Goal: Find specific page/section: Find specific page/section

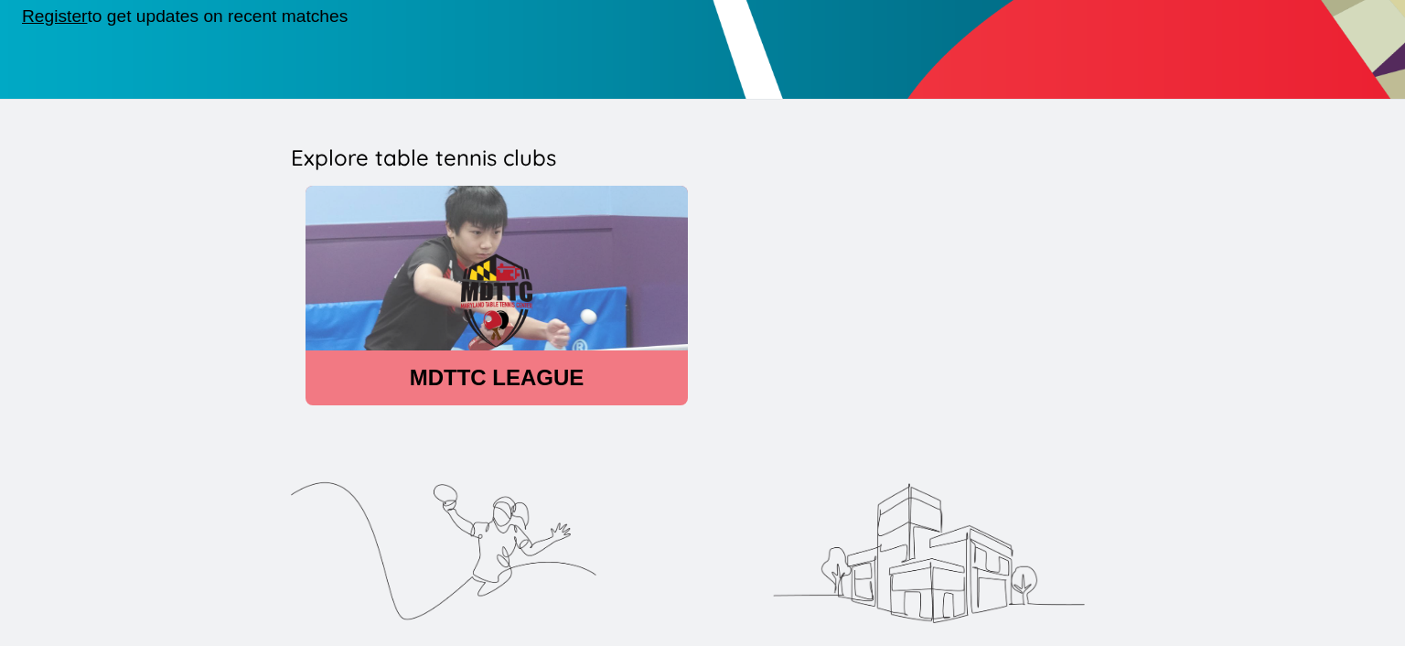
click at [426, 346] on img at bounding box center [497, 301] width 382 height 231
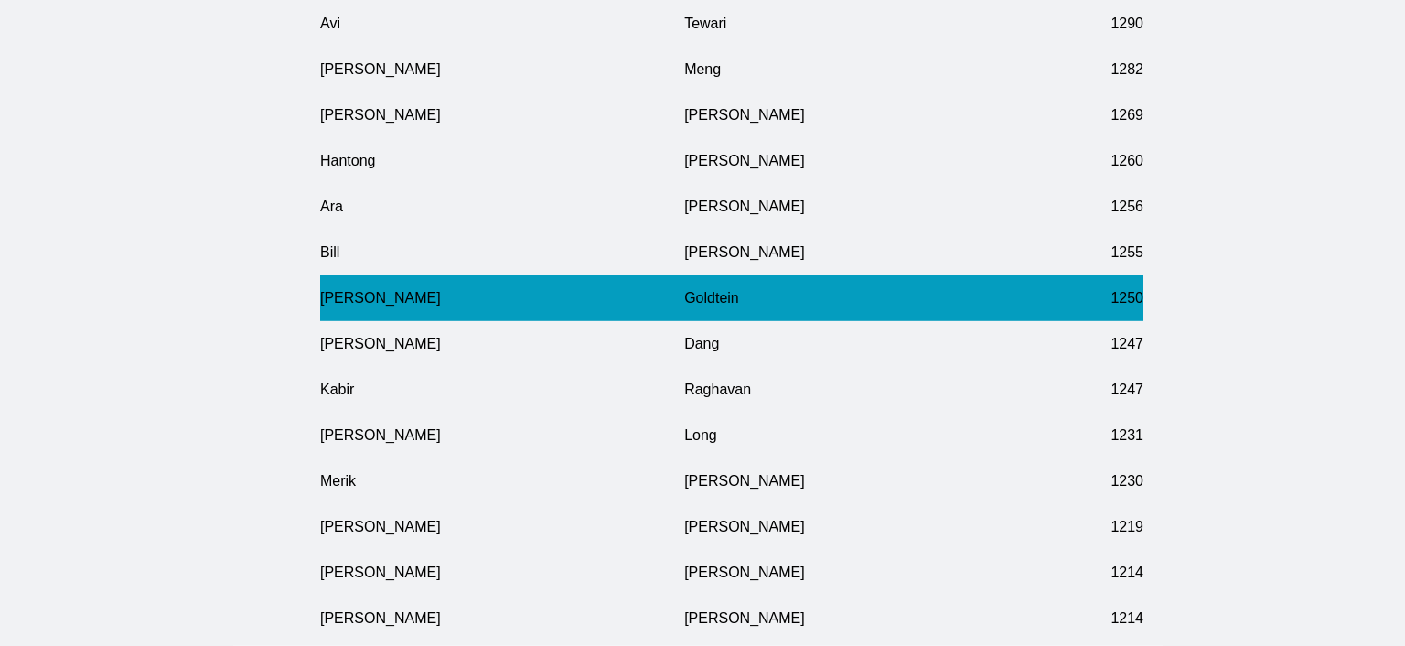
scroll to position [5796, 0]
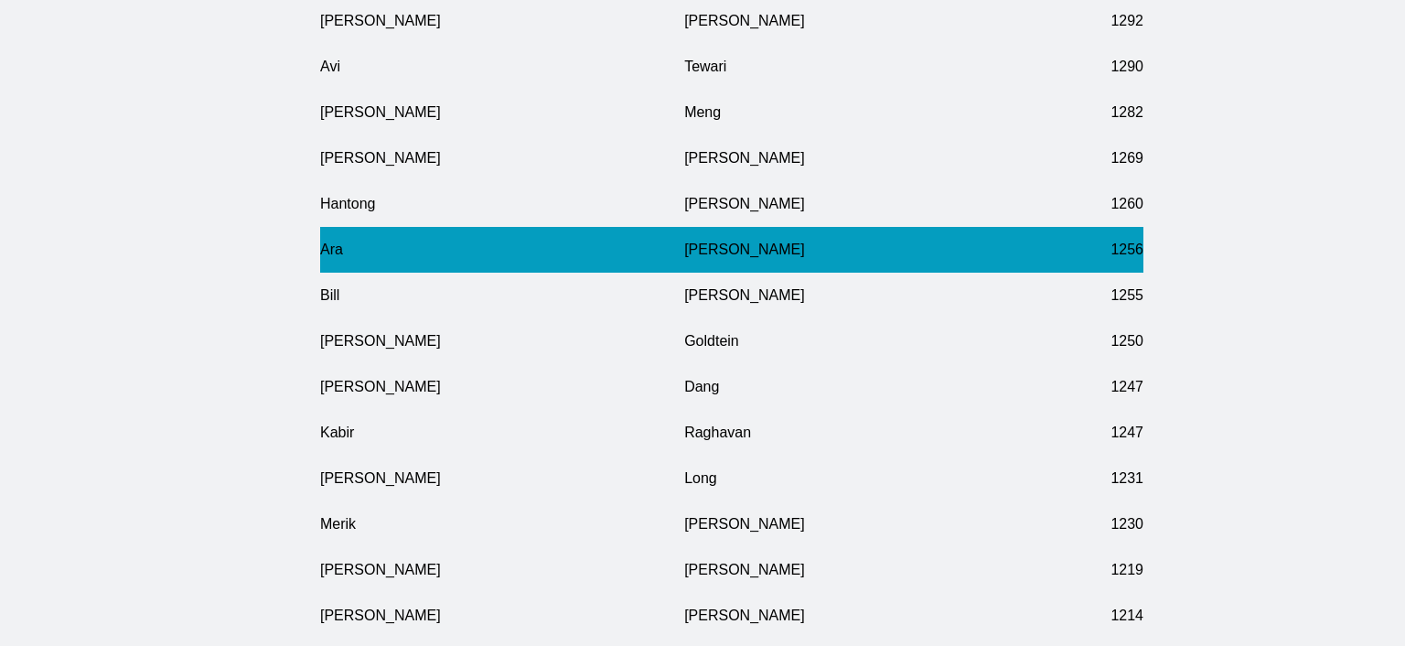
click at [411, 273] on td "Ara" at bounding box center [502, 250] width 364 height 46
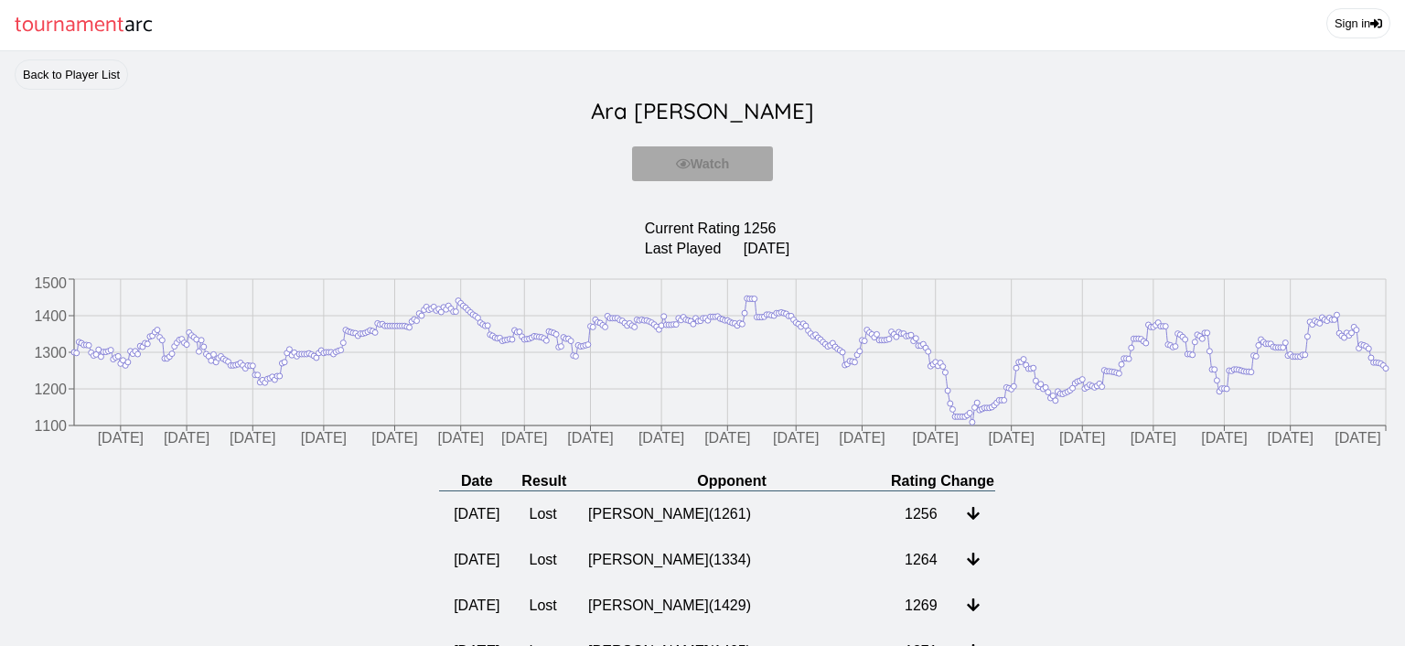
click at [69, 104] on h2 "Ara Sahakian" at bounding box center [703, 111] width 1376 height 42
click at [65, 90] on link "Back to Player List" at bounding box center [71, 74] width 113 height 30
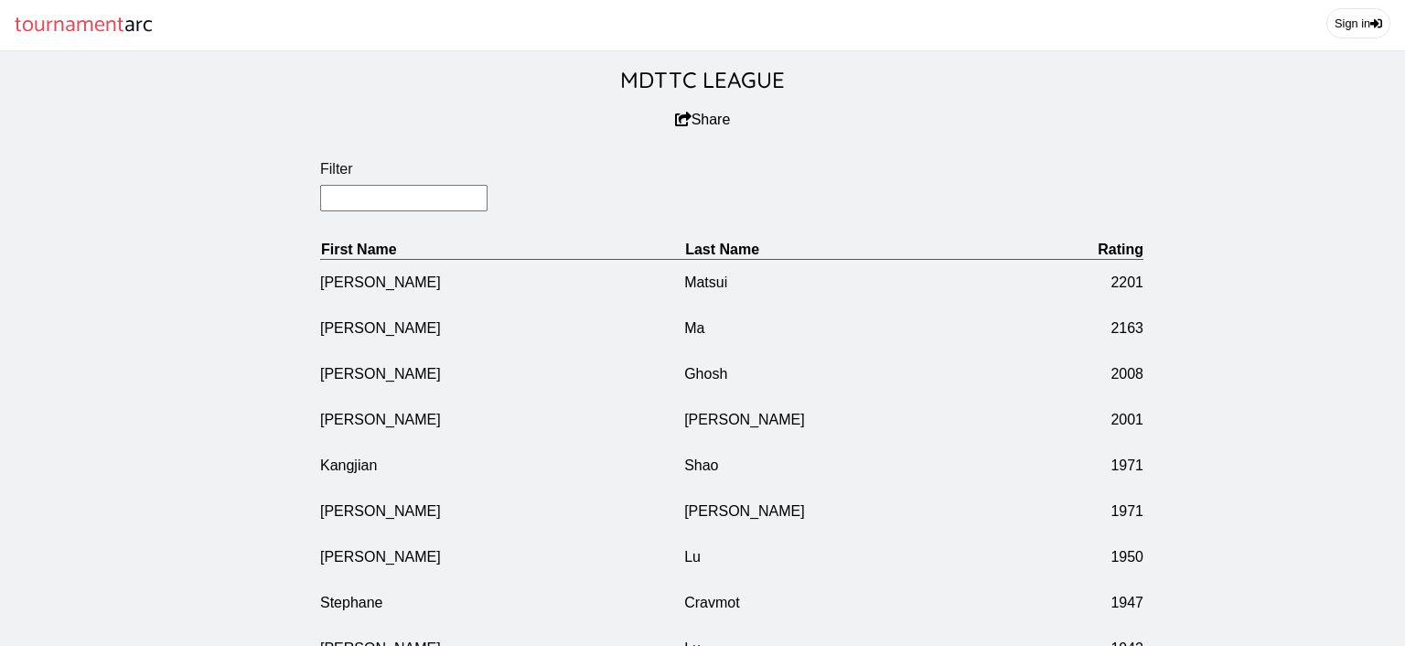
click at [385, 211] on input "Filter" at bounding box center [403, 198] width 167 height 27
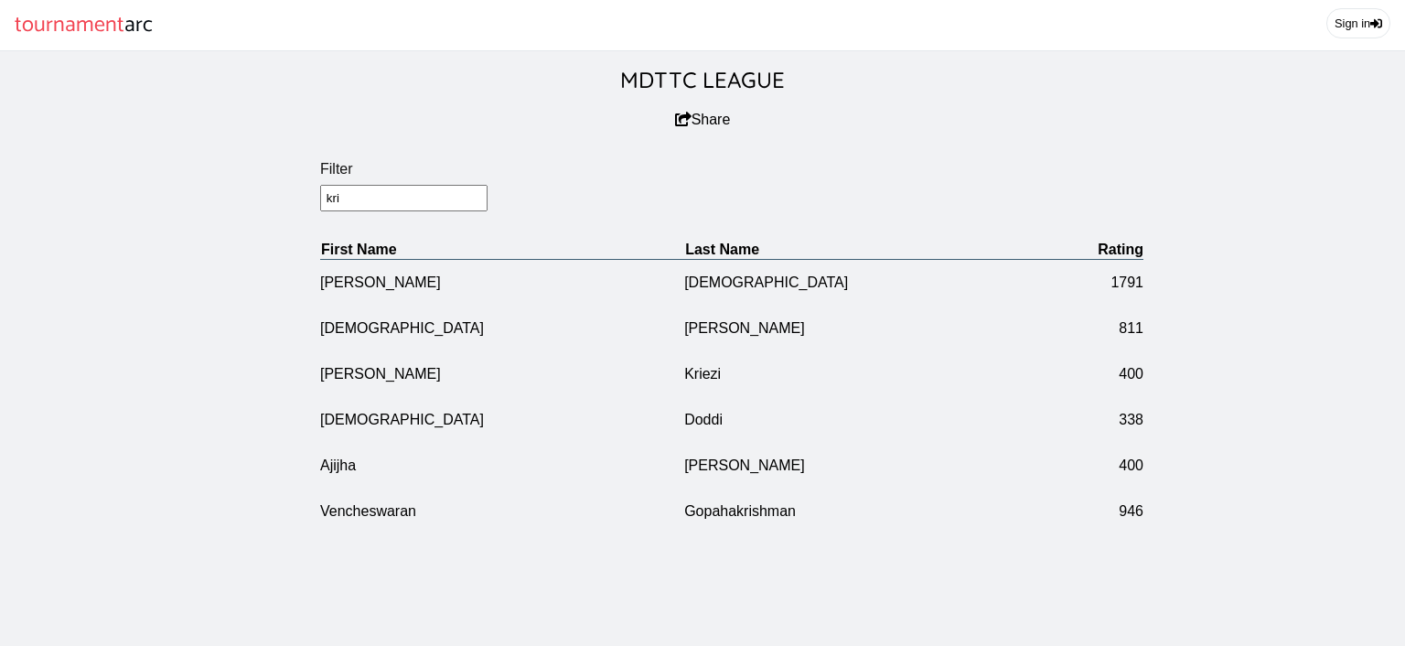
drag, startPoint x: 353, startPoint y: 210, endPoint x: 251, endPoint y: 219, distance: 102.8
click at [320, 211] on input "kri" at bounding box center [403, 198] width 167 height 27
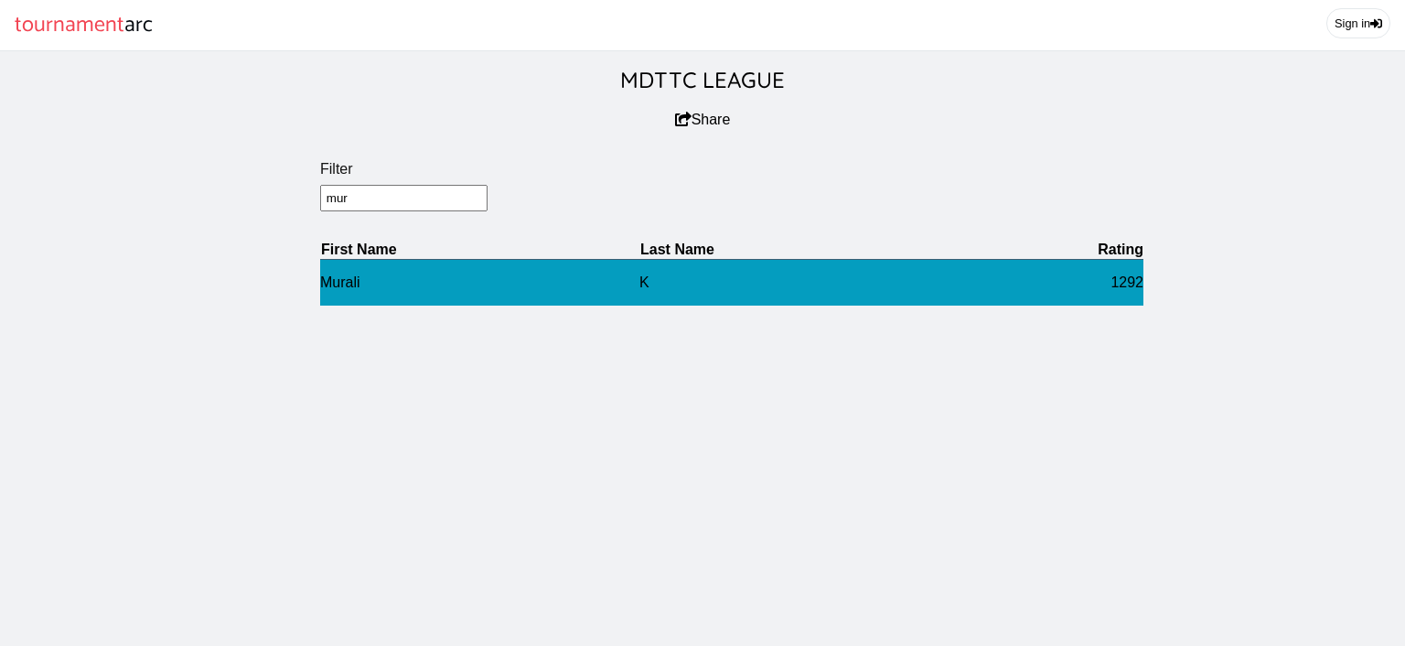
type input "mur"
click at [324, 286] on td "Murali" at bounding box center [479, 282] width 319 height 47
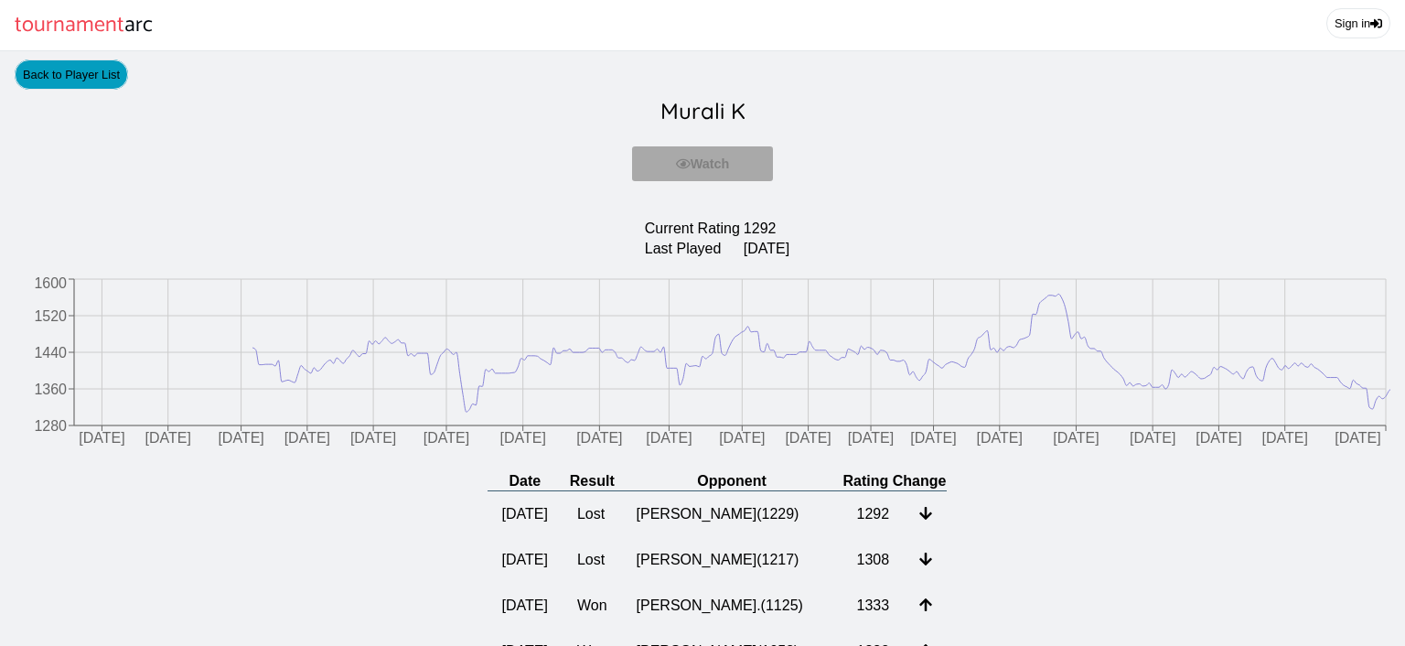
click at [87, 78] on link "Back to Player List" at bounding box center [71, 74] width 113 height 30
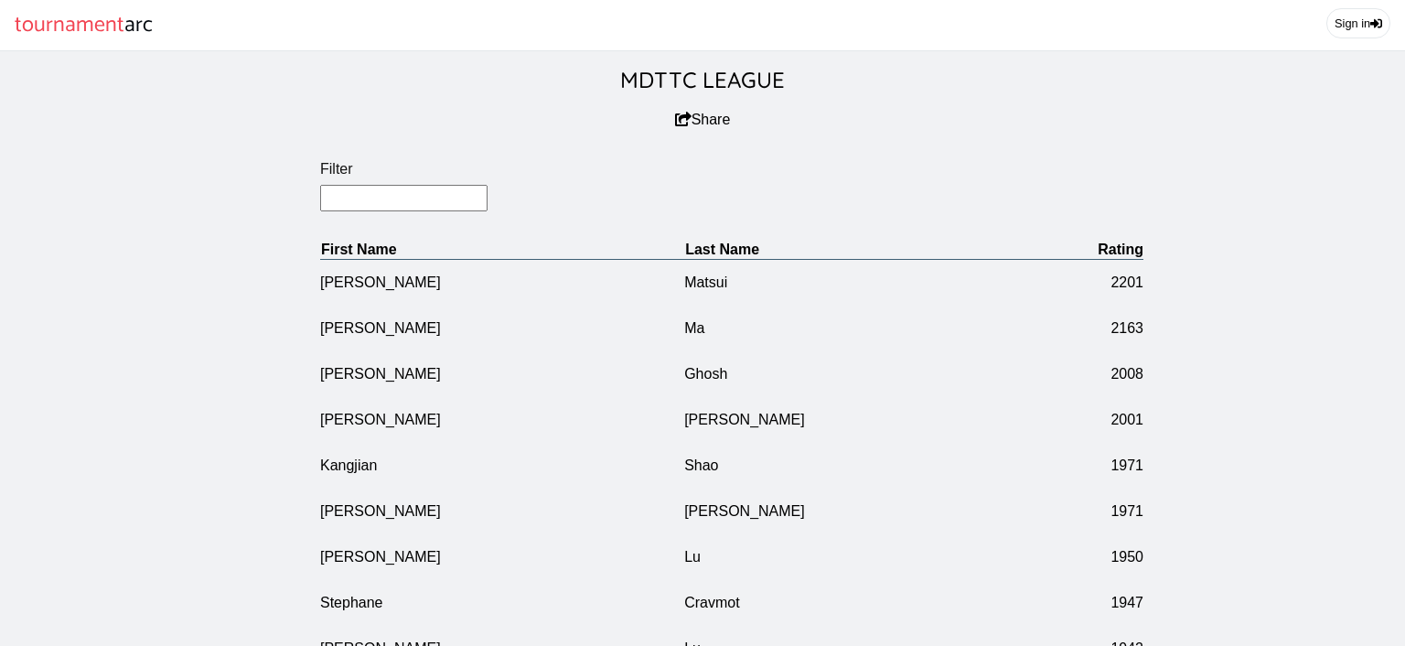
click at [396, 211] on input "Filter" at bounding box center [403, 198] width 167 height 27
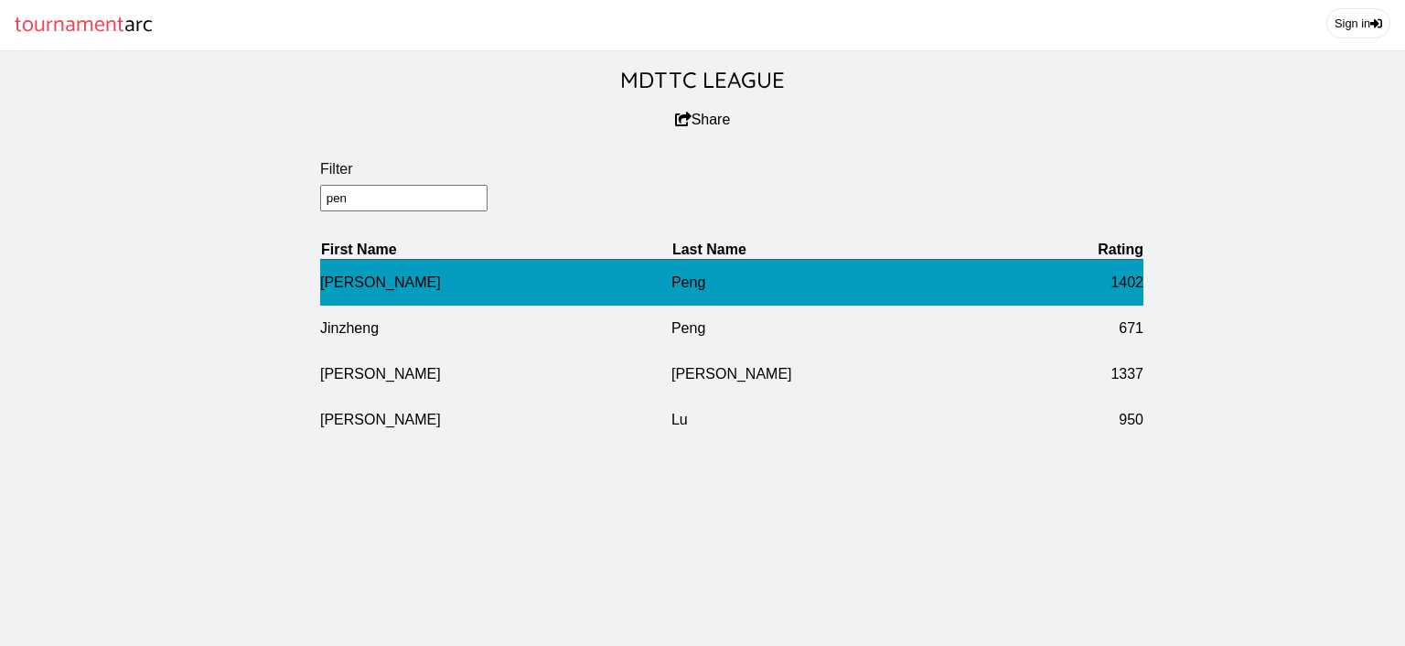
type input "pen"
click at [671, 300] on td "Peng" at bounding box center [846, 282] width 351 height 47
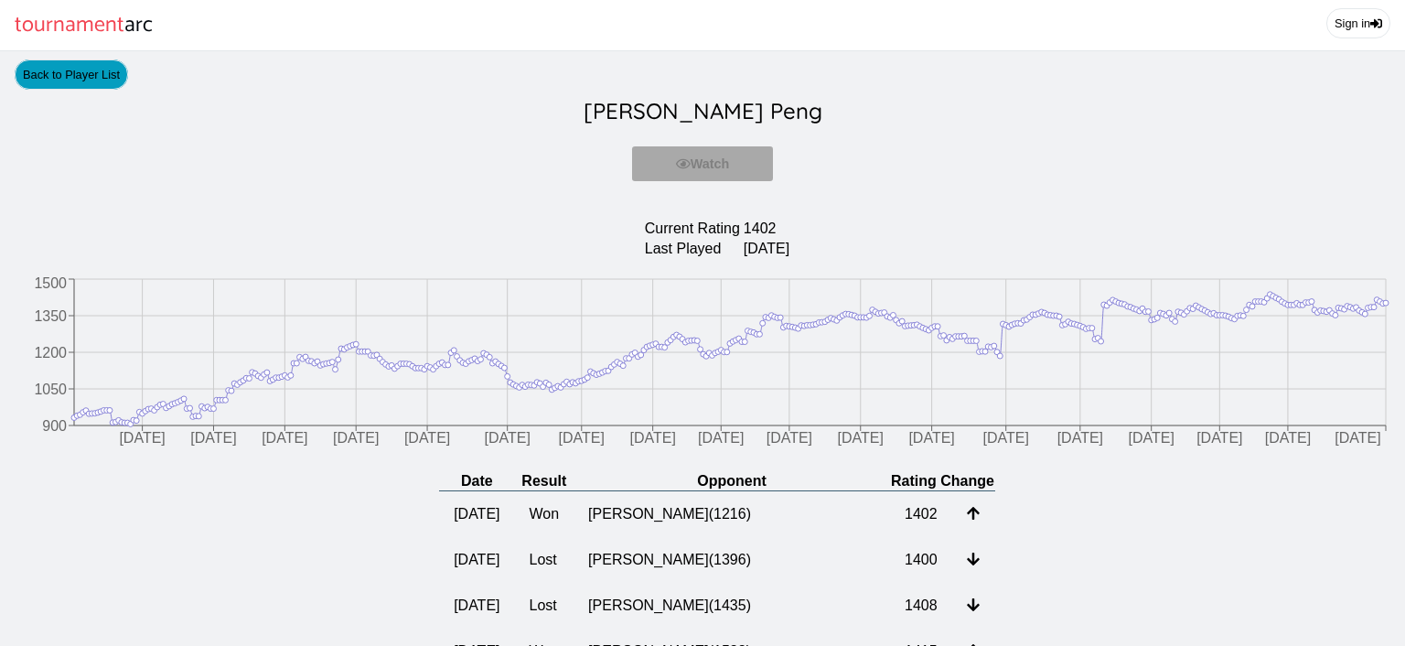
click at [117, 82] on link "Back to Player List" at bounding box center [71, 74] width 113 height 30
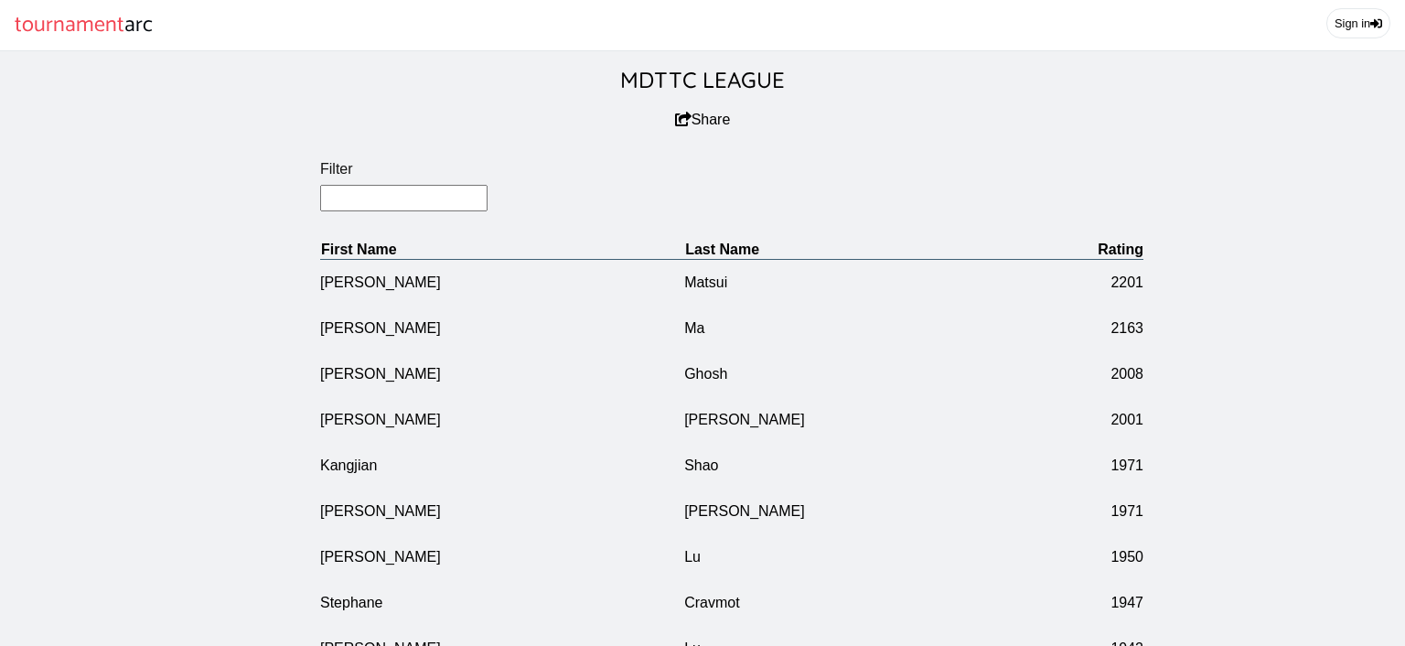
click at [404, 211] on input "Filter" at bounding box center [403, 198] width 167 height 27
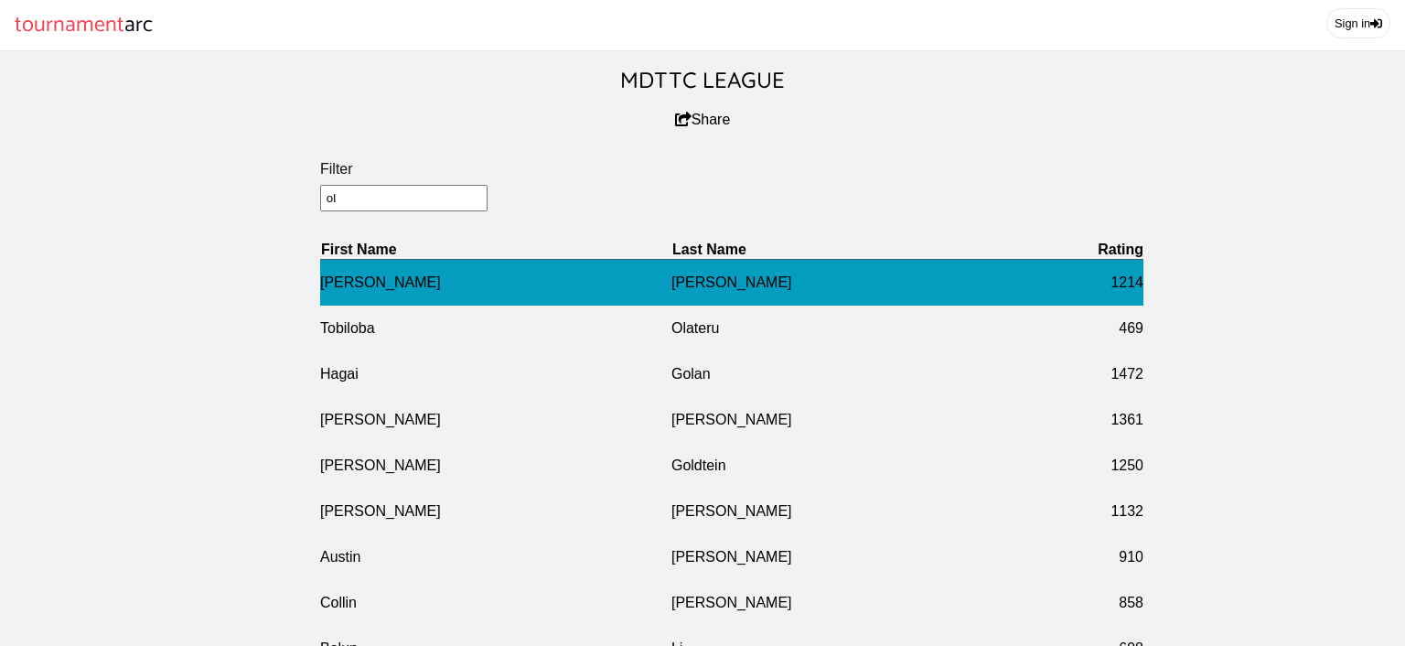
type input "ol"
click at [688, 284] on td "Benjumea" at bounding box center [846, 282] width 351 height 47
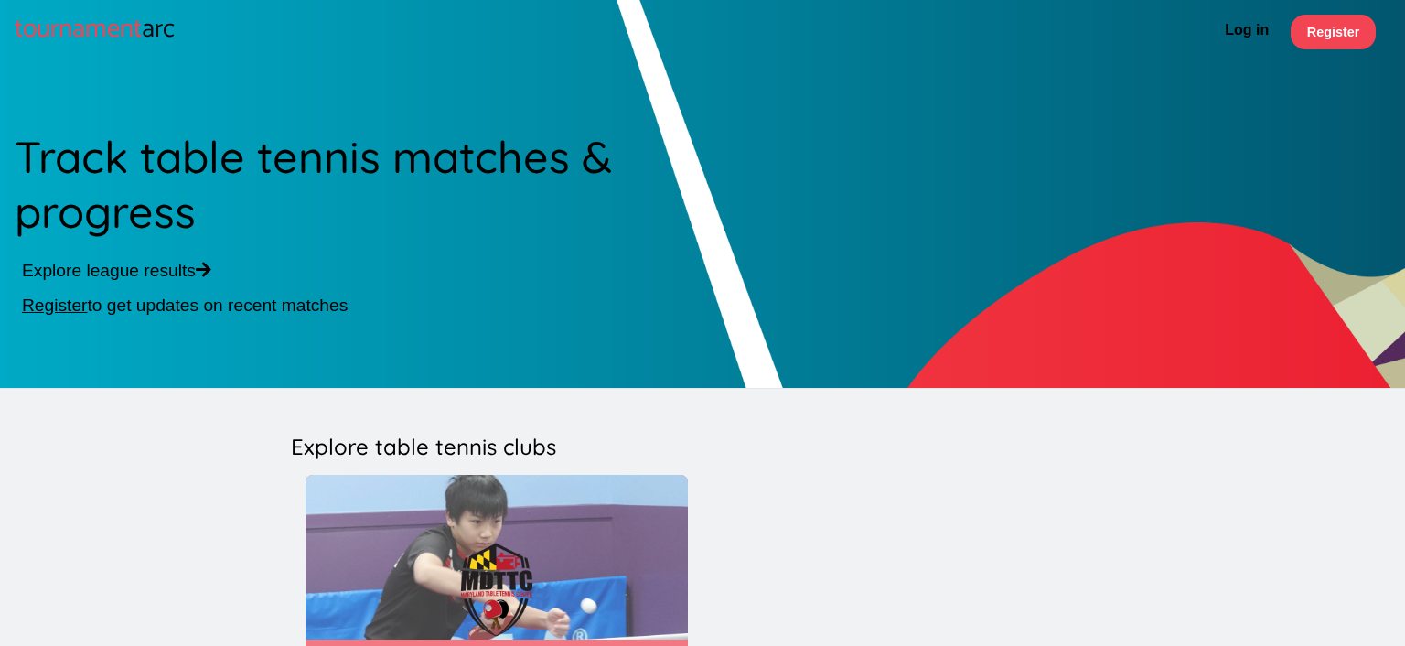
click at [598, 585] on img at bounding box center [497, 590] width 382 height 231
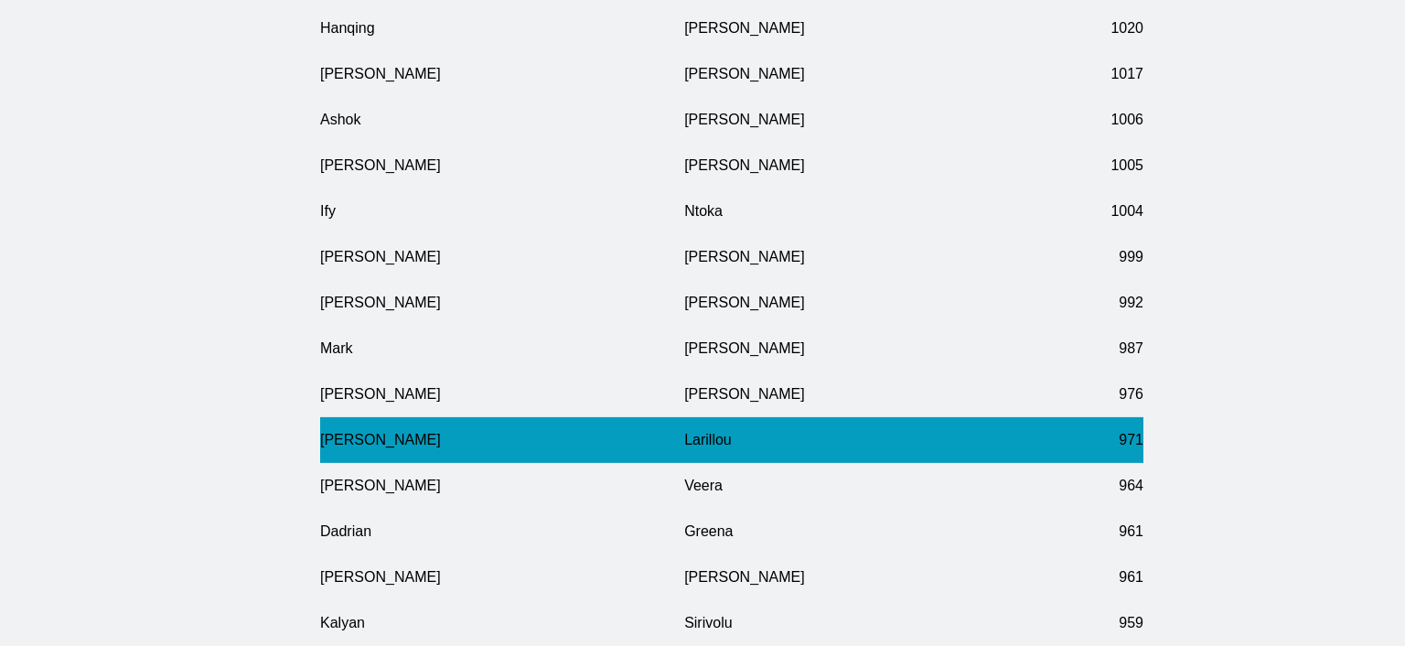
scroll to position [8310, 0]
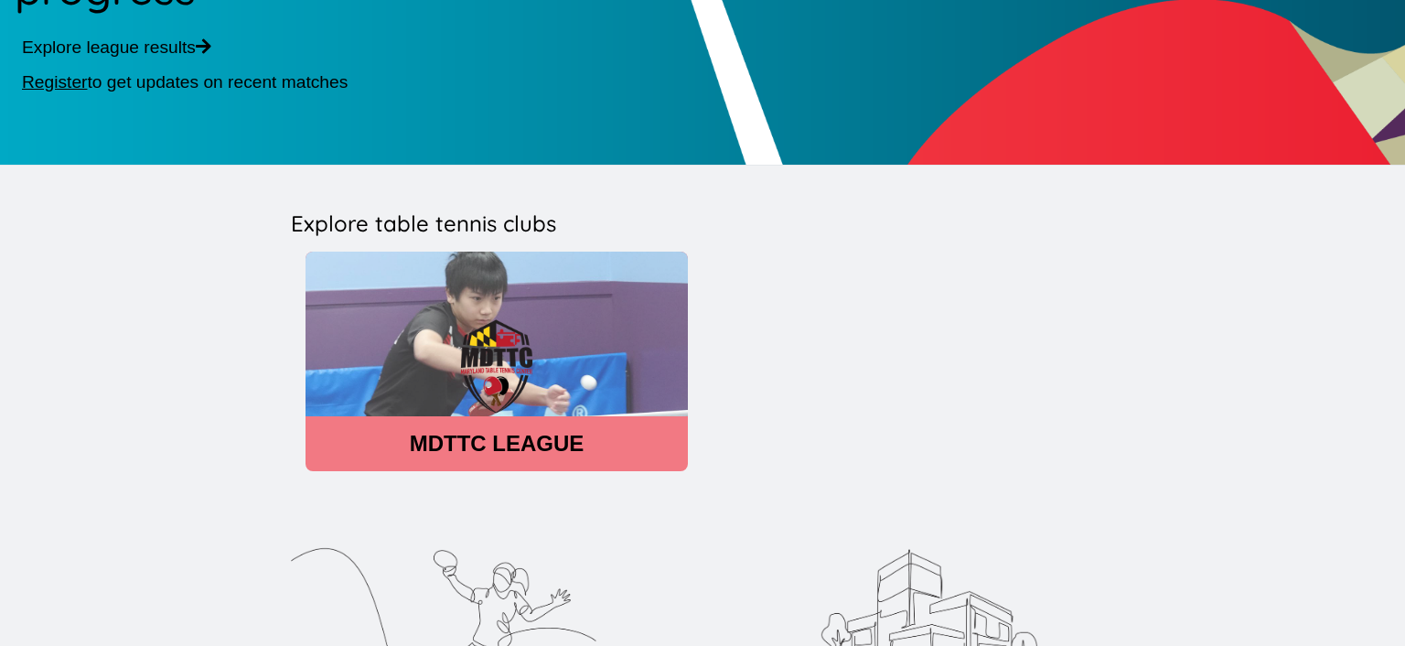
scroll to position [386, 0]
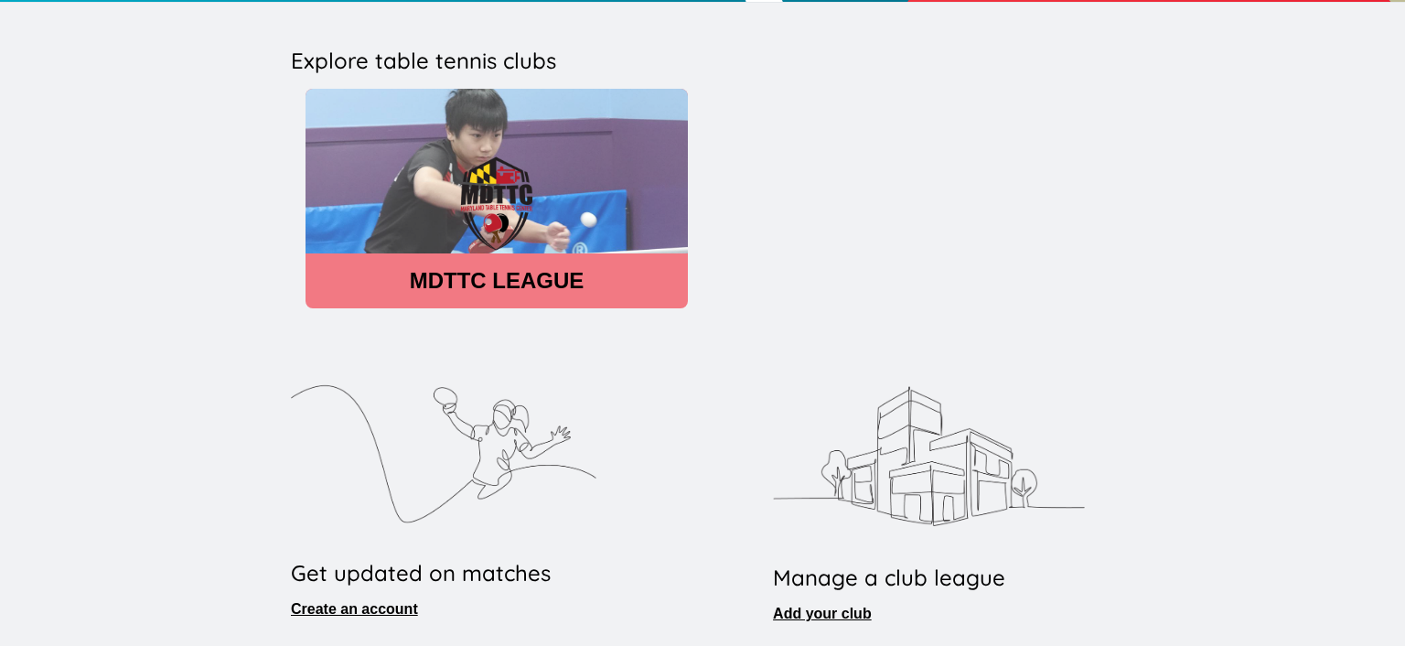
click at [460, 278] on header "MDTTC LEAGUE" at bounding box center [497, 281] width 382 height 26
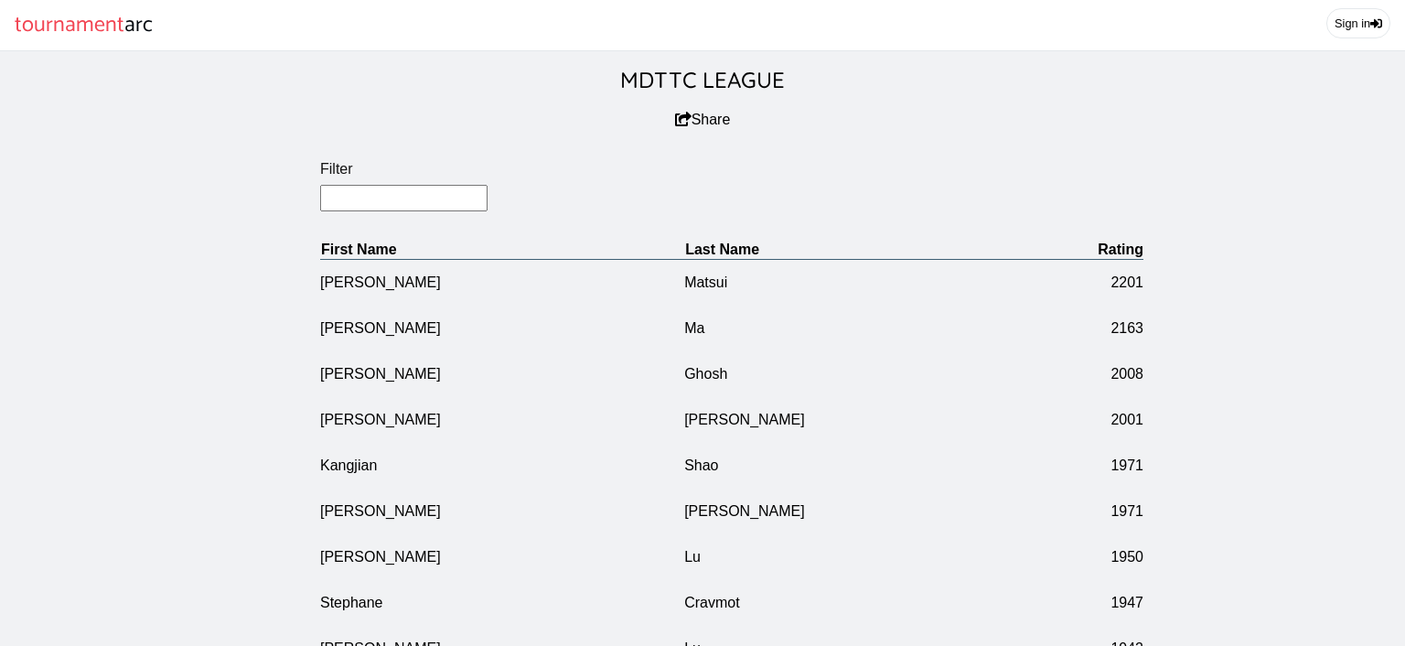
click at [434, 211] on input "Filter" at bounding box center [403, 198] width 167 height 27
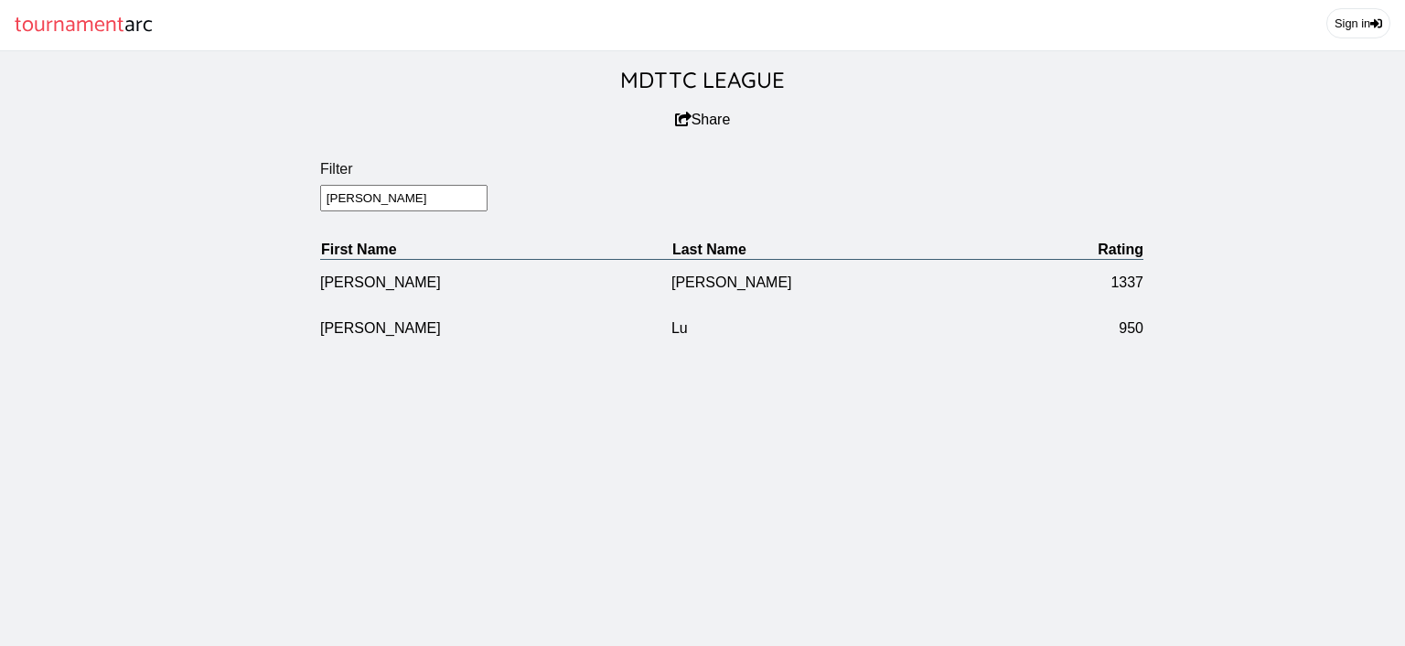
type input "spencer"
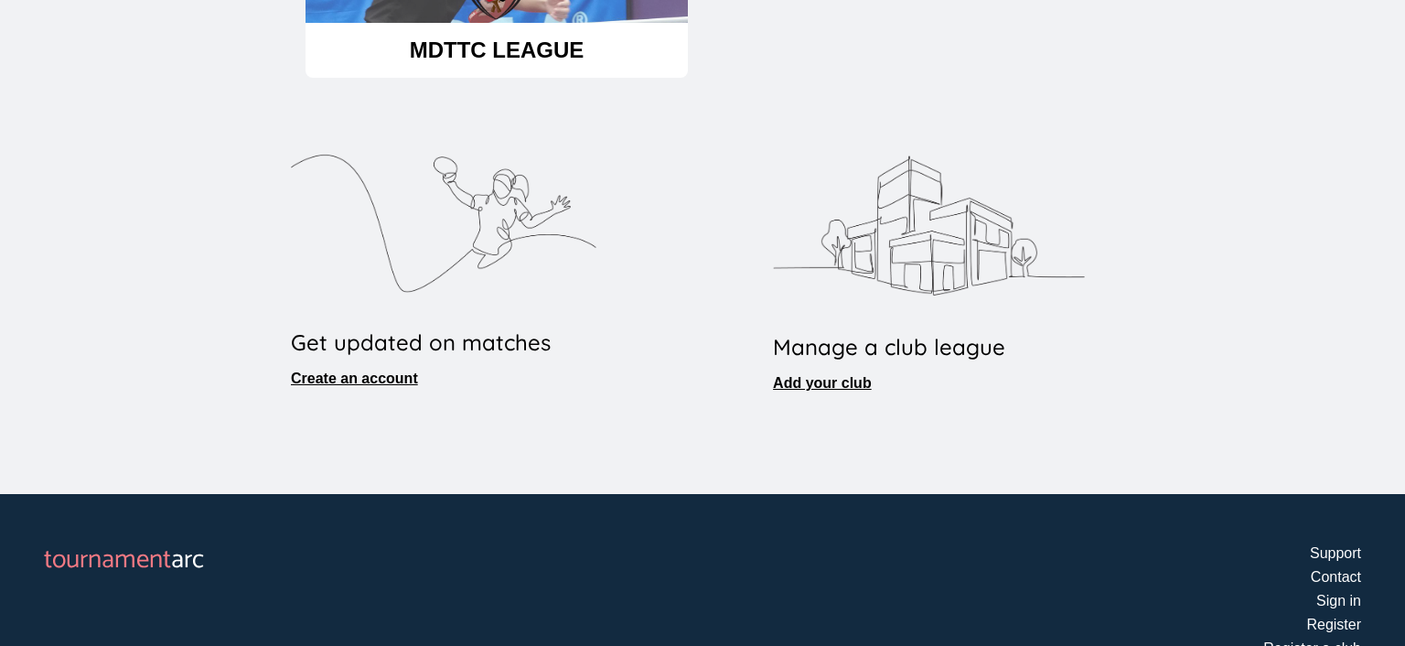
scroll to position [638, 0]
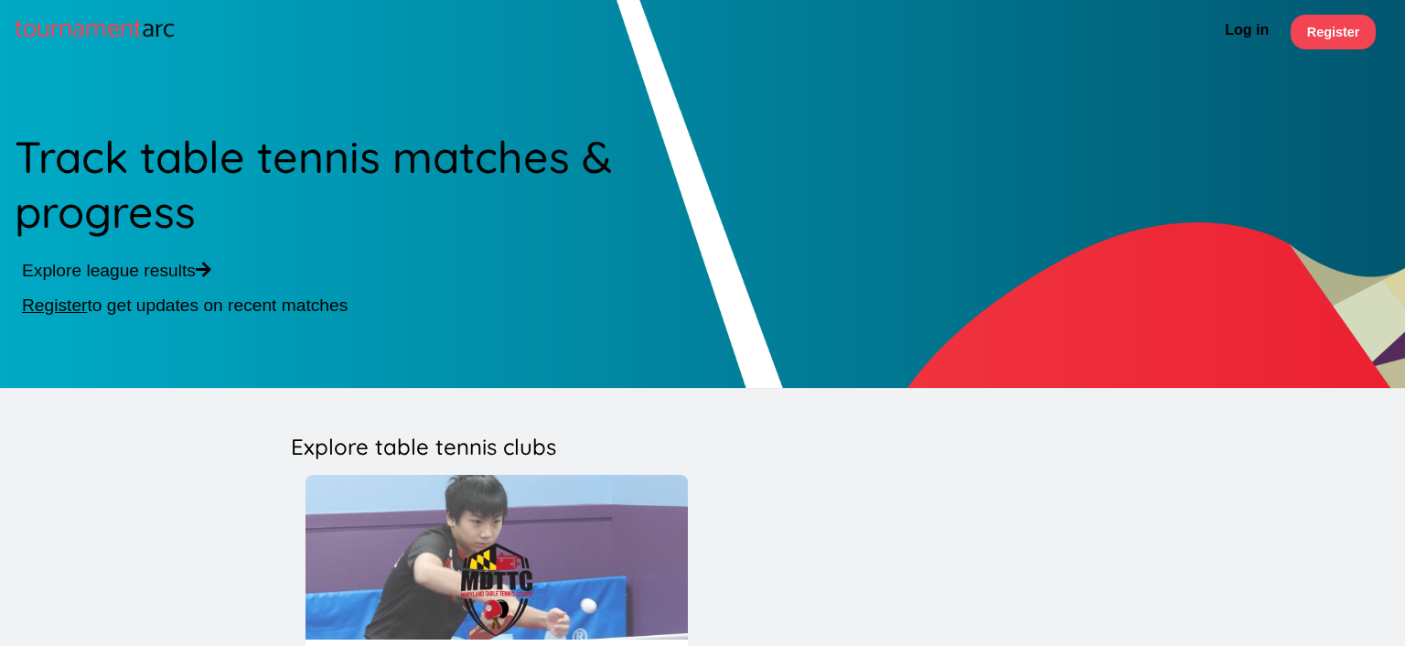
scroll to position [96, 0]
